Goal: Check status: Check status

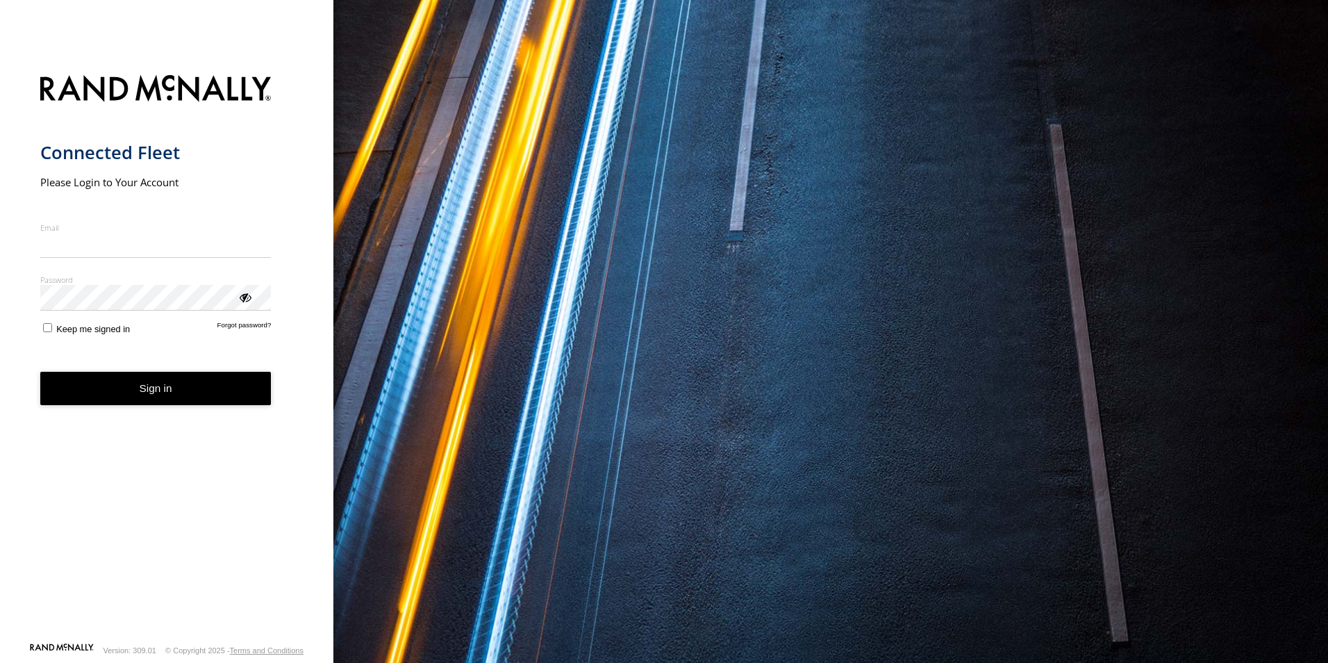
type input "**********"
click at [158, 408] on form "**********" at bounding box center [166, 354] width 253 height 575
click at [163, 392] on button "Sign in" at bounding box center [155, 389] width 231 height 34
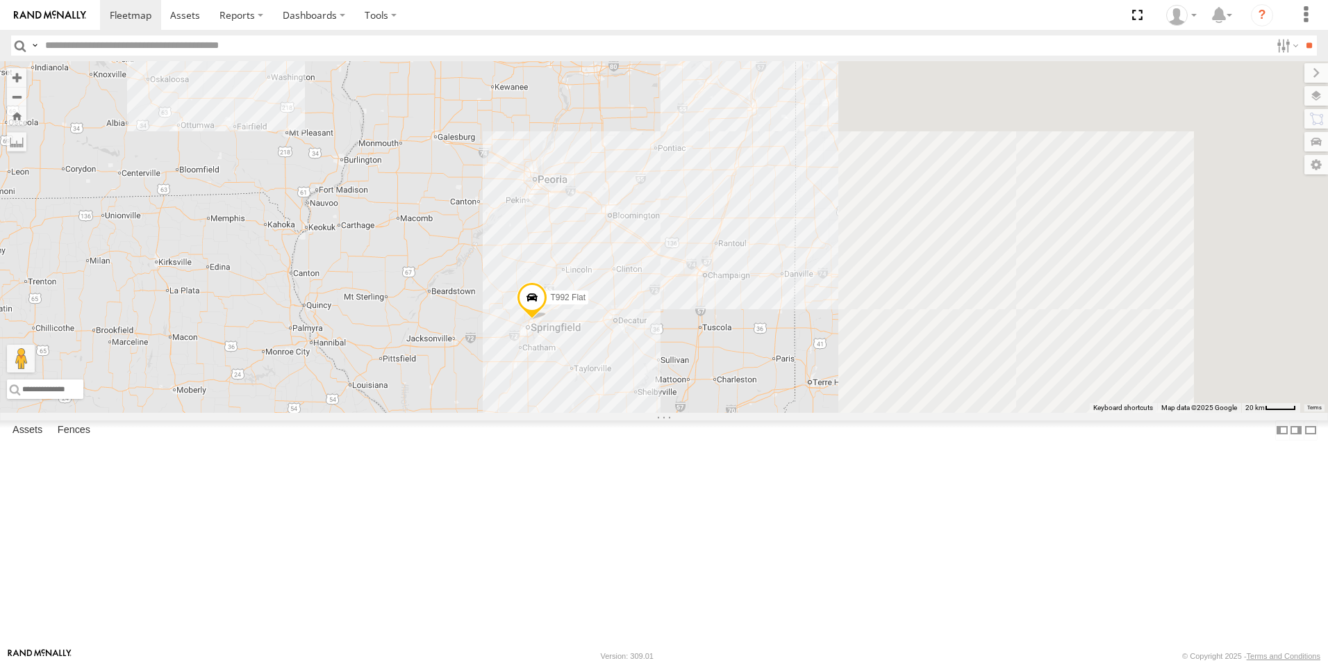
drag, startPoint x: 755, startPoint y: 386, endPoint x: 561, endPoint y: 421, distance: 196.8
click at [561, 413] on div "T885 Flat T897 Flat T992 Flat 58 3" at bounding box center [664, 236] width 1328 height 351
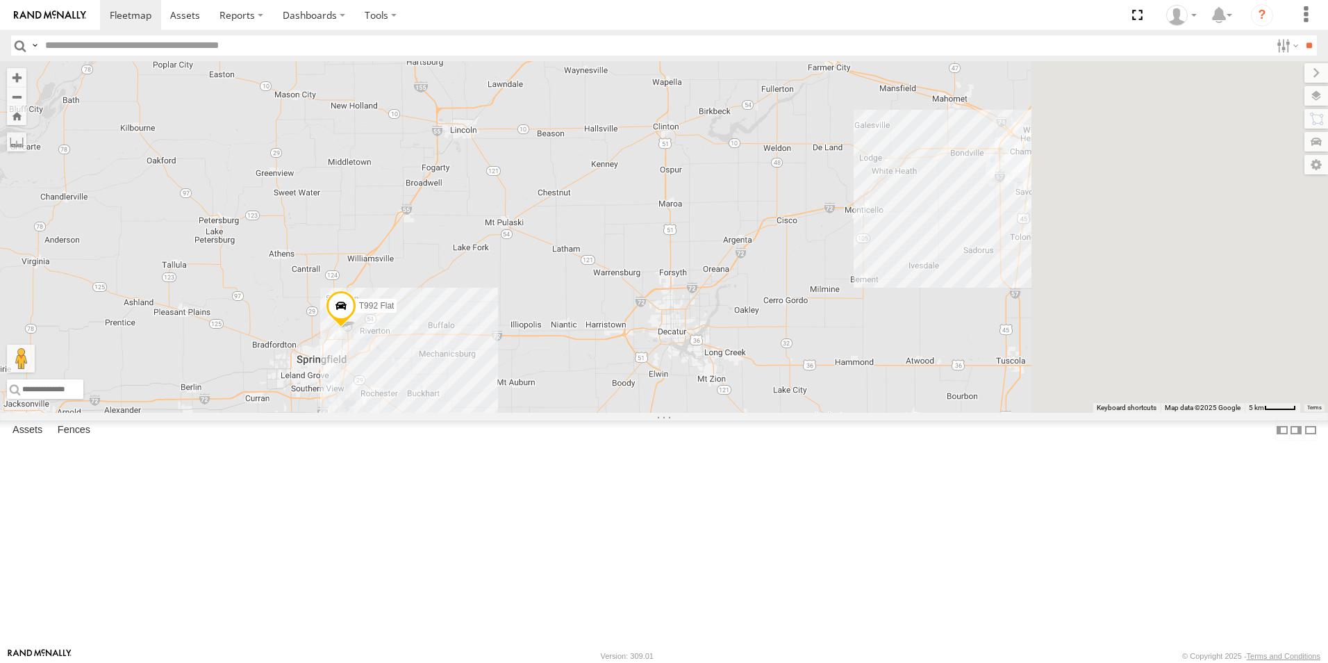
drag, startPoint x: 1085, startPoint y: 347, endPoint x: 842, endPoint y: 502, distance: 288.6
click at [842, 413] on div "T885 Flat T897 Flat T992 Flat T1025 Pole Brace T1034 Flat T1175 Flat T1320 Flat" at bounding box center [664, 236] width 1328 height 351
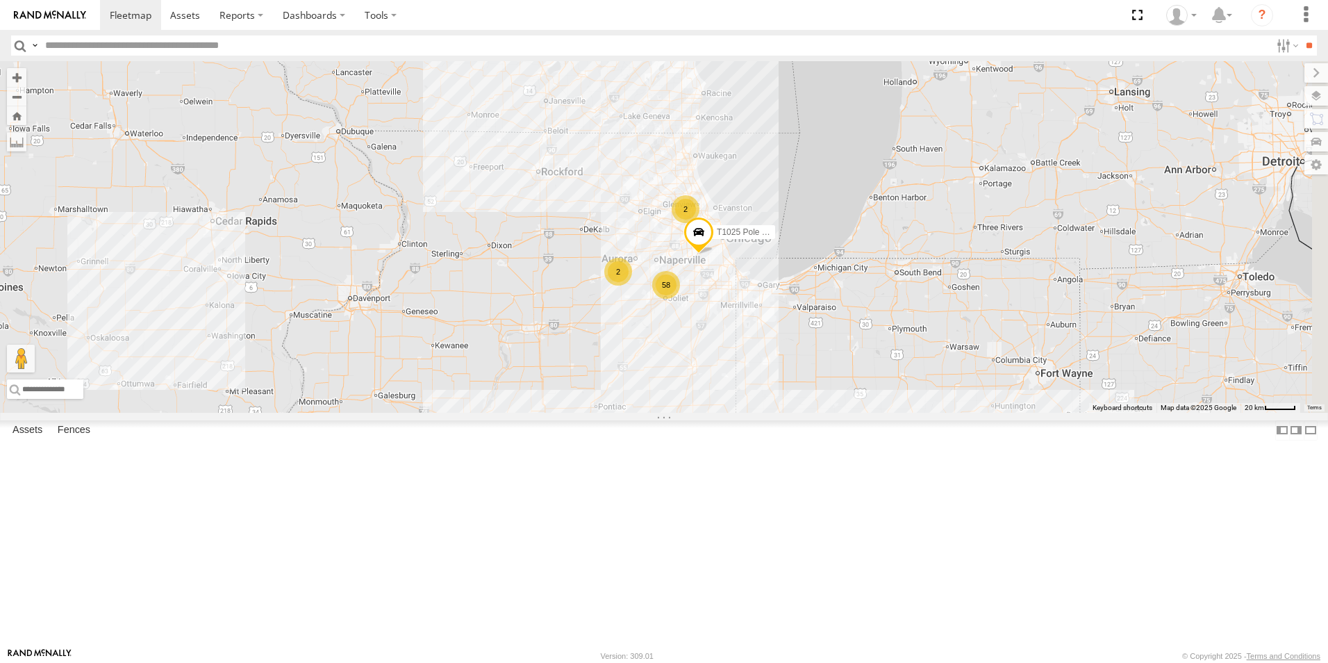
drag, startPoint x: 1073, startPoint y: 355, endPoint x: 951, endPoint y: 542, distance: 223.8
click at [984, 413] on div "T885 Flat T897 Flat T992 Flat T1025 Pole Brace T1034 Flat T1175 Flat T1320 Flat…" at bounding box center [664, 236] width 1328 height 351
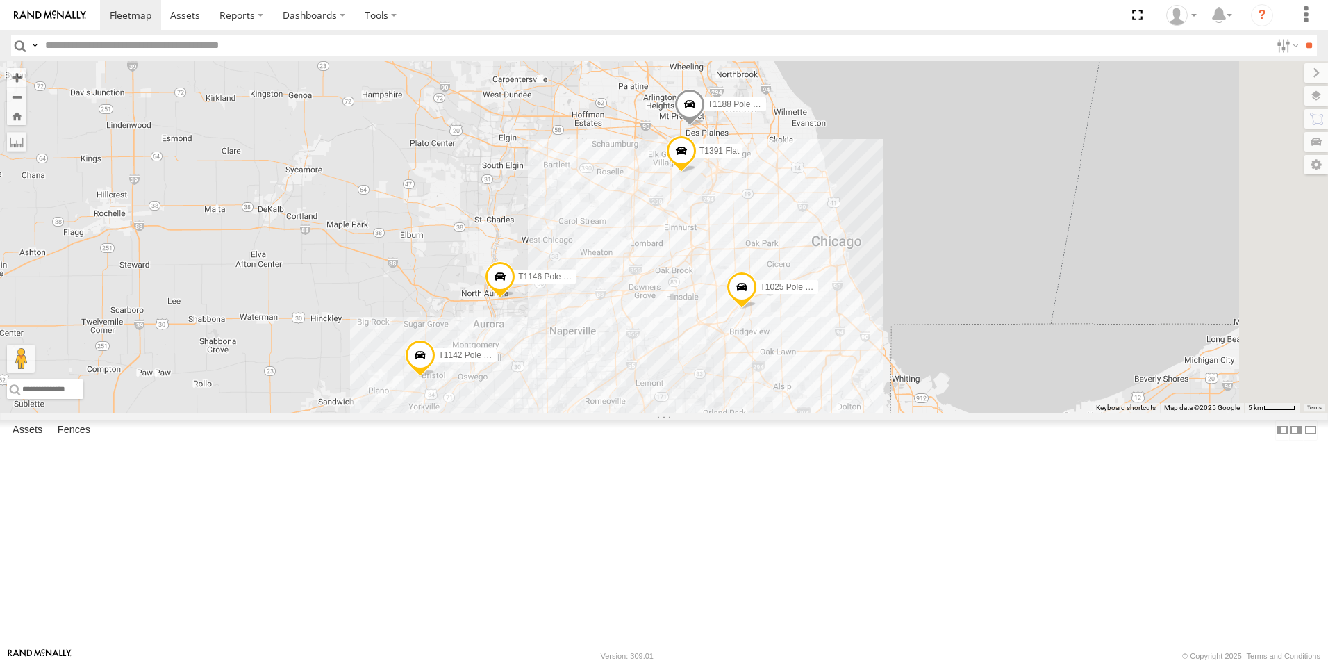
drag, startPoint x: 900, startPoint y: 324, endPoint x: 894, endPoint y: 534, distance: 209.8
click at [894, 413] on div "T885 Flat T897 Flat T992 Flat T1025 Pole Brace T1034 Flat T1175 Flat T1320 Flat…" at bounding box center [664, 236] width 1328 height 351
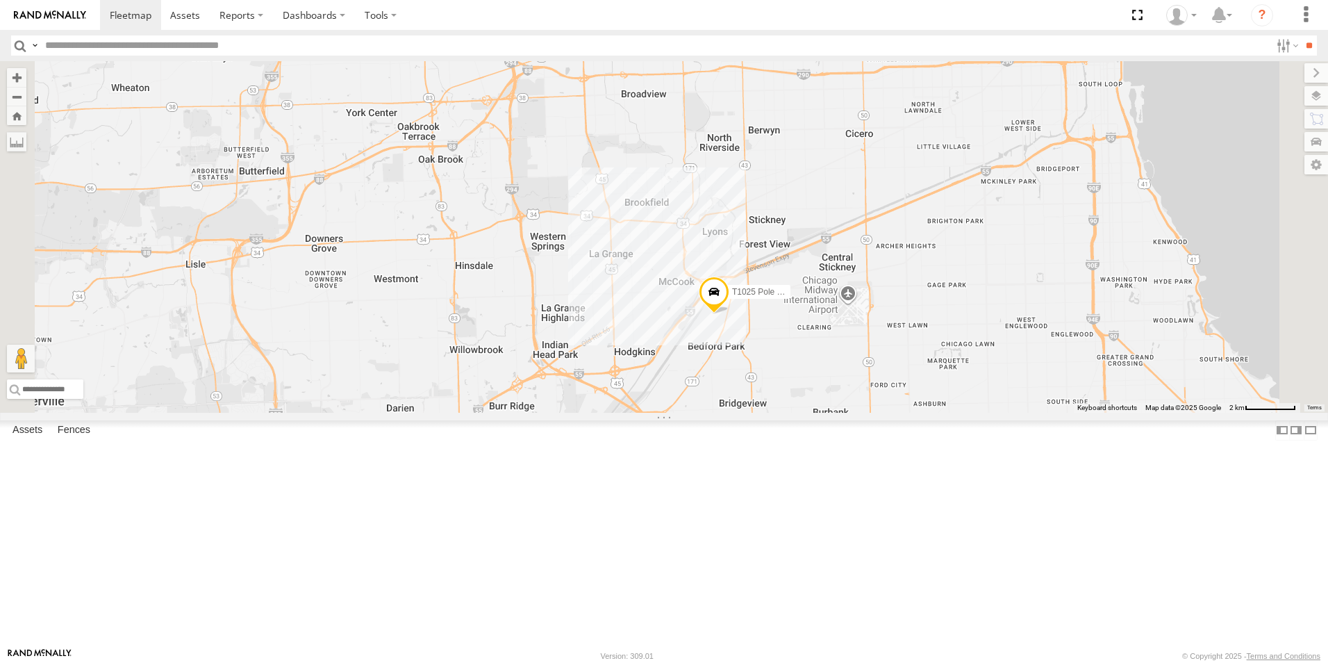
drag, startPoint x: 988, startPoint y: 370, endPoint x: 899, endPoint y: 597, distance: 243.2
click at [899, 413] on div "T885 Flat T897 Flat T992 Flat T1025 Pole Brace T1034 Flat T1175 Flat T1320 Flat…" at bounding box center [664, 236] width 1328 height 351
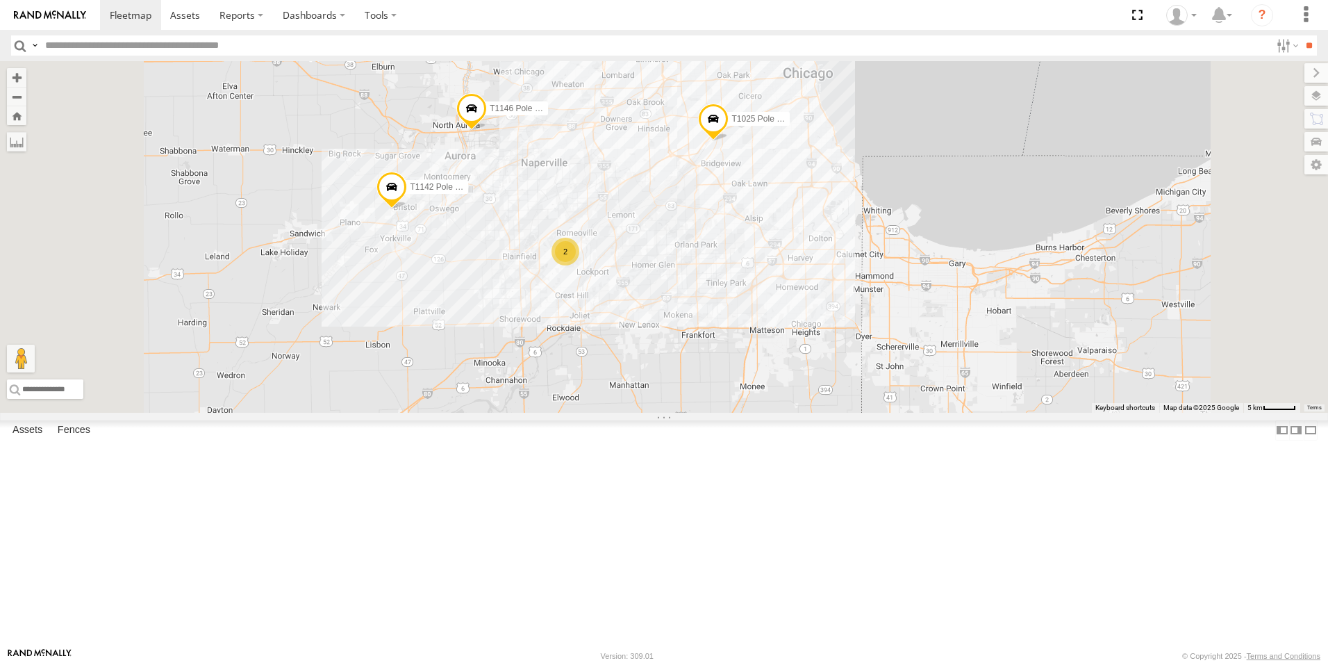
drag, startPoint x: 831, startPoint y: 583, endPoint x: 817, endPoint y: 226, distance: 357.2
click at [817, 226] on div "T885 Flat T897 Flat T992 Flat T1025 Pole Brace T1034 Flat T1175 Flat T1320 Flat…" at bounding box center [664, 236] width 1328 height 351
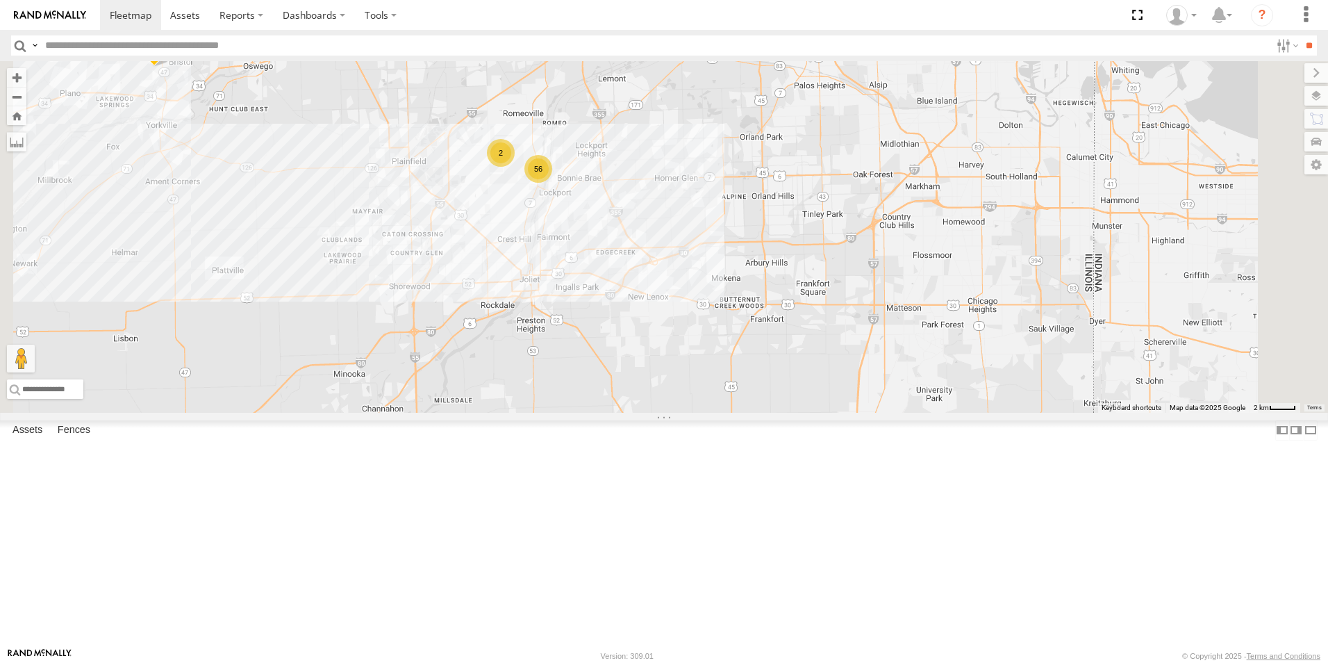
drag, startPoint x: 692, startPoint y: 302, endPoint x: 788, endPoint y: 433, distance: 162.0
click at [788, 413] on div "T885 Flat T897 Flat T992 Flat T1025 Pole Brace T1034 Flat T1175 Flat T1320 Flat…" at bounding box center [664, 236] width 1328 height 351
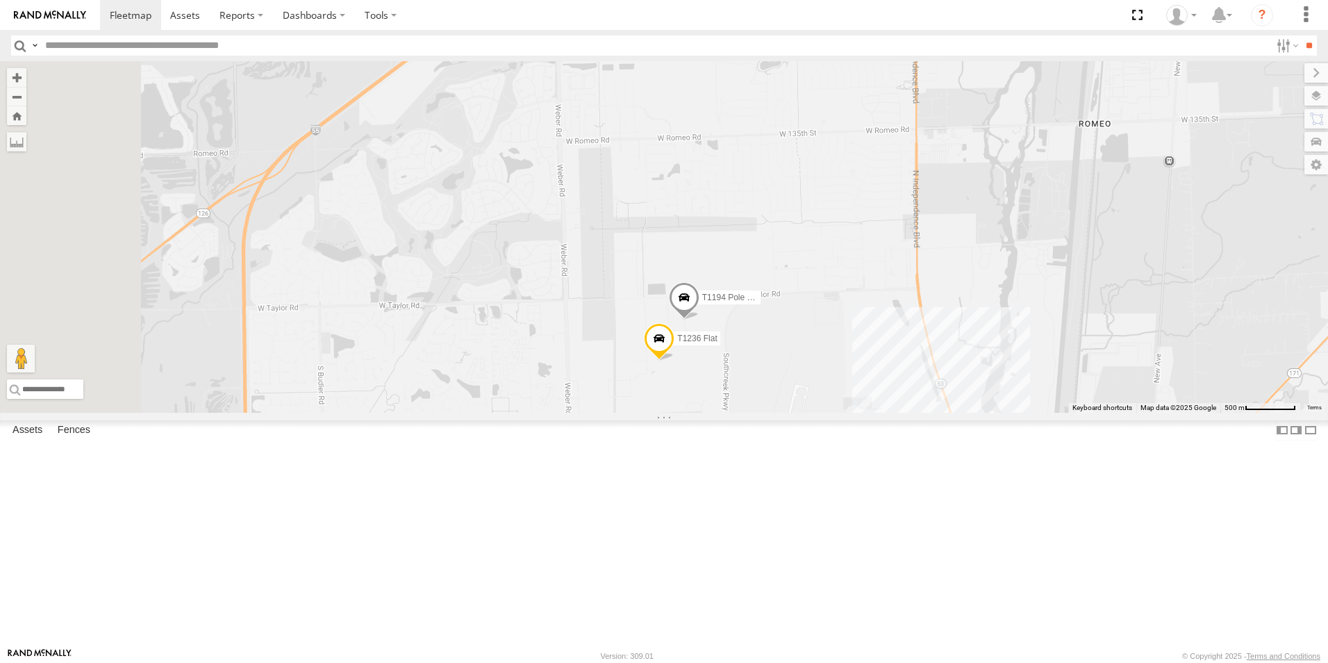
drag, startPoint x: 775, startPoint y: 394, endPoint x: 856, endPoint y: 603, distance: 224.0
click at [856, 413] on div "T885 Flat T897 Flat T992 Flat T1025 Pole Brace T1034 Flat T1175 Flat T1320 Flat…" at bounding box center [664, 236] width 1328 height 351
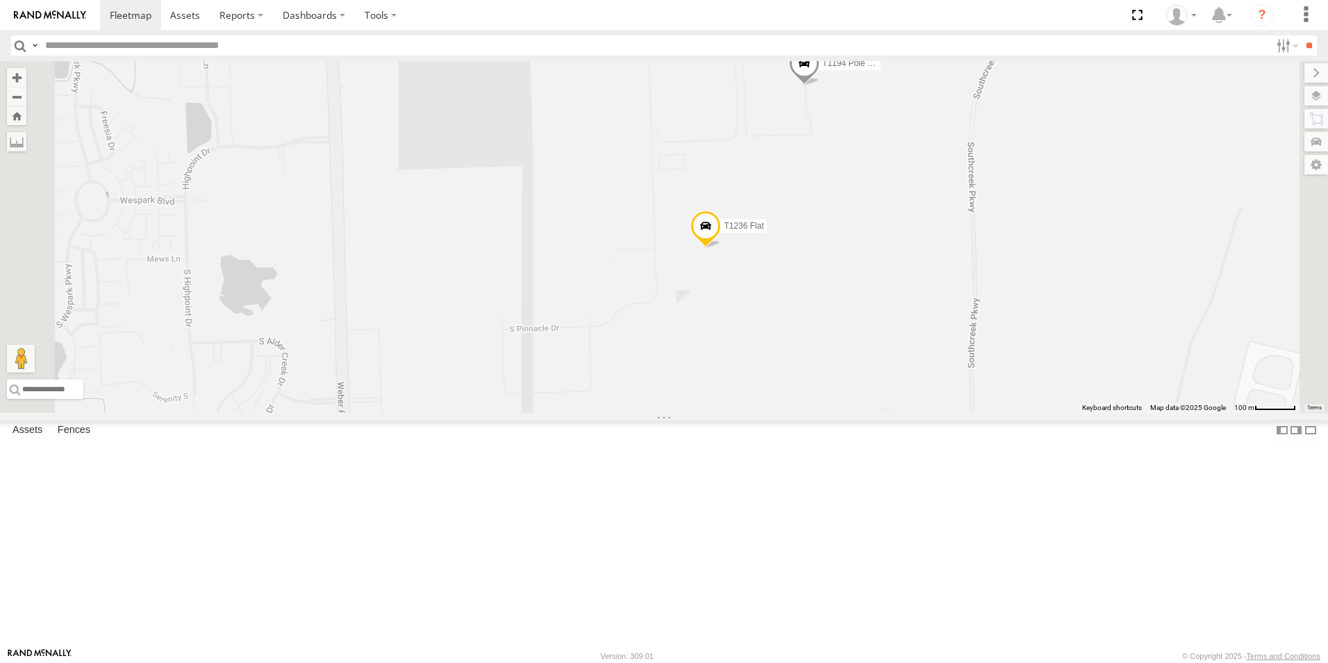
click at [65, 20] on link at bounding box center [50, 15] width 100 height 30
